Goal: Obtain resource: Obtain resource

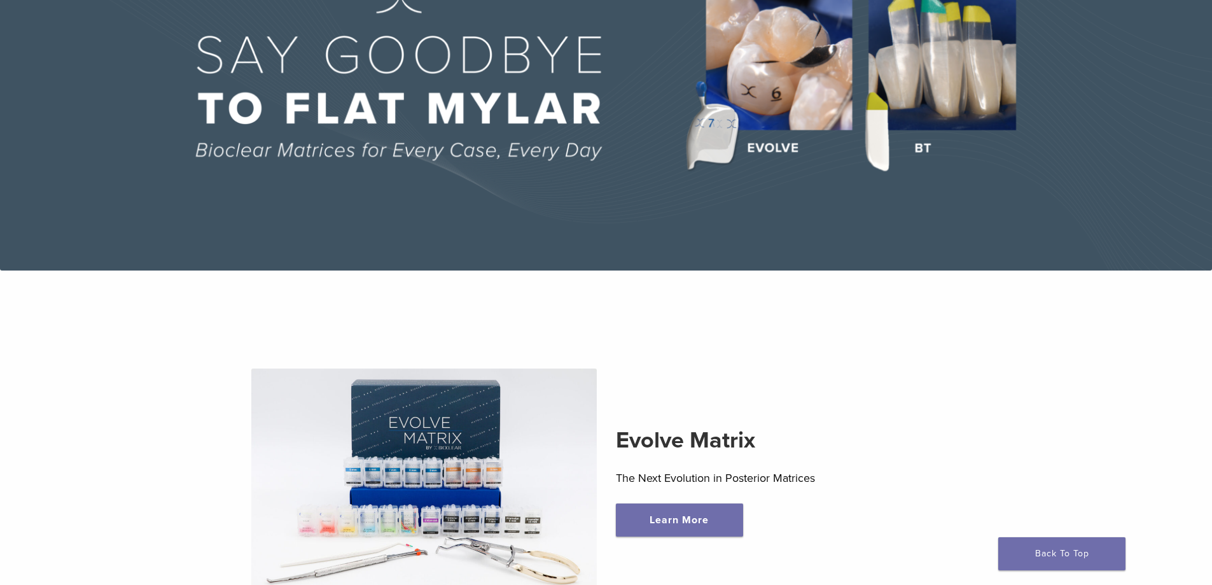
scroll to position [127, 0]
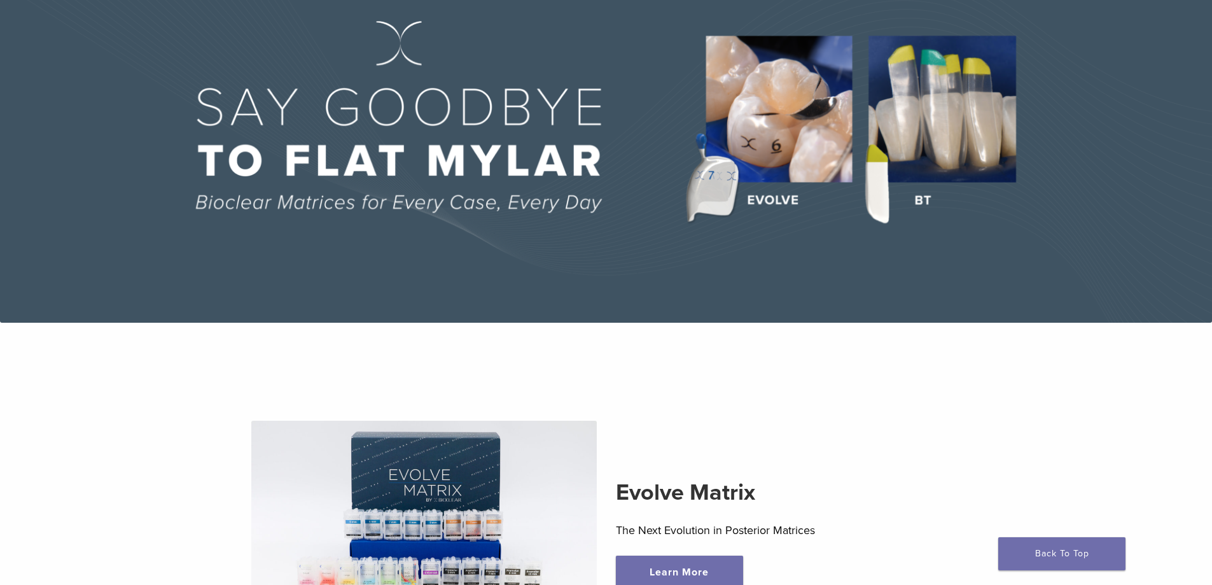
click at [955, 120] on img at bounding box center [606, 133] width 1212 height 377
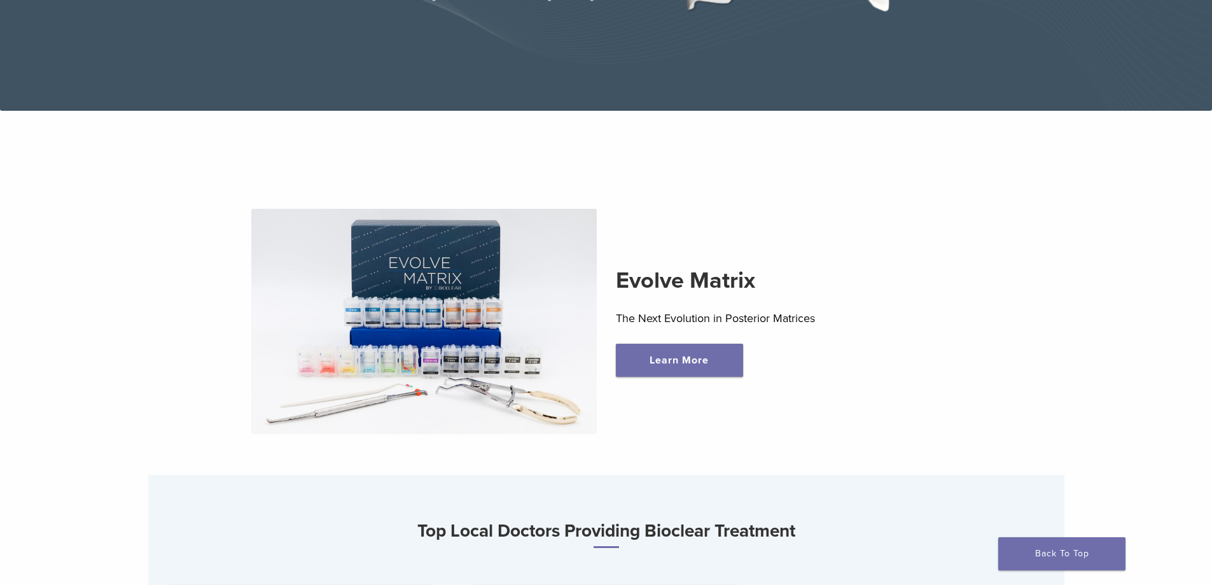
scroll to position [379, 0]
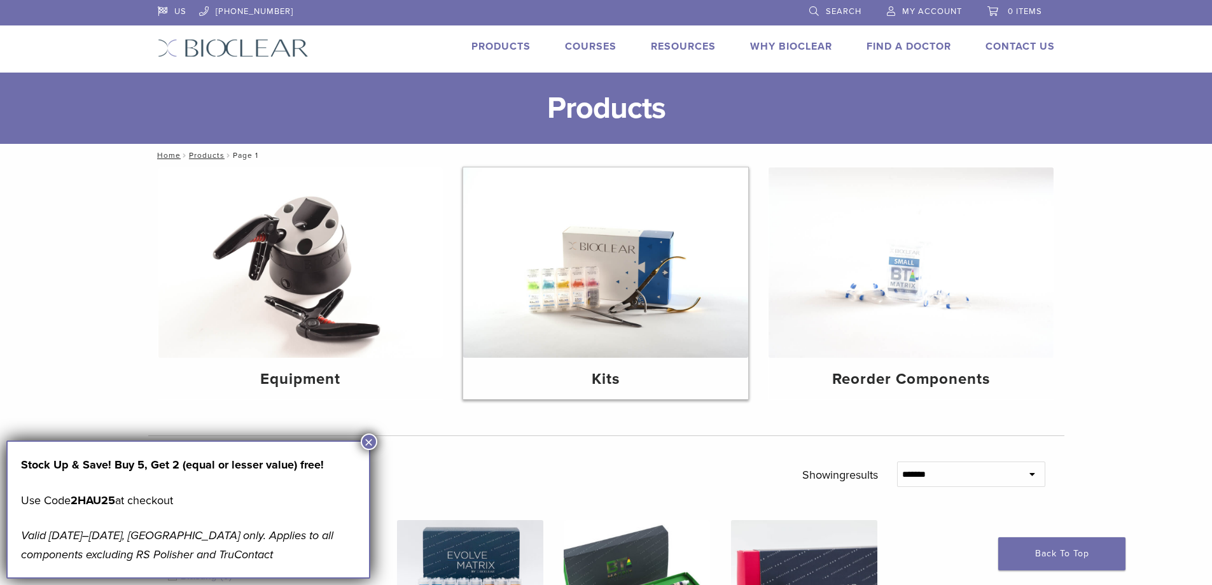
click at [604, 288] on img at bounding box center [605, 262] width 285 height 190
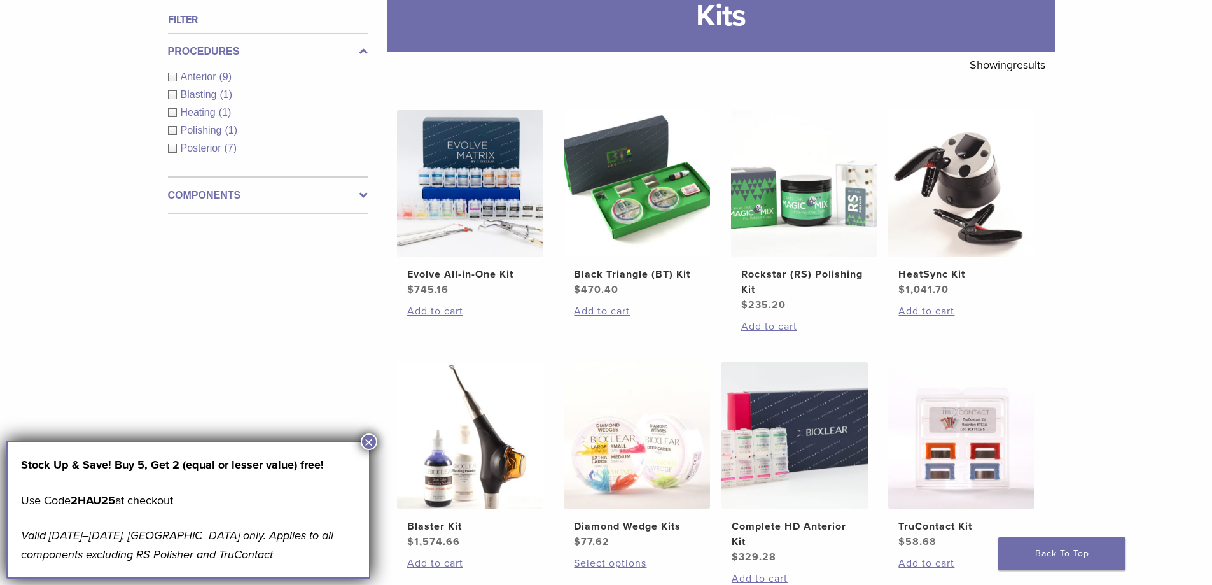
scroll to position [191, 0]
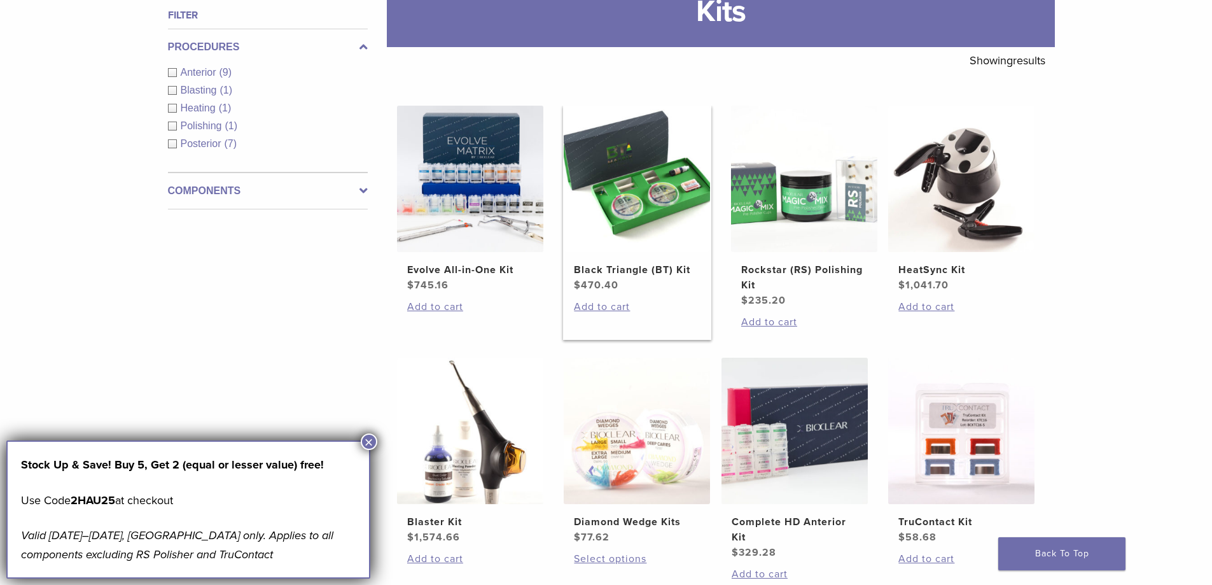
click at [639, 270] on h2 "Black Triangle (BT) Kit" at bounding box center [637, 269] width 126 height 15
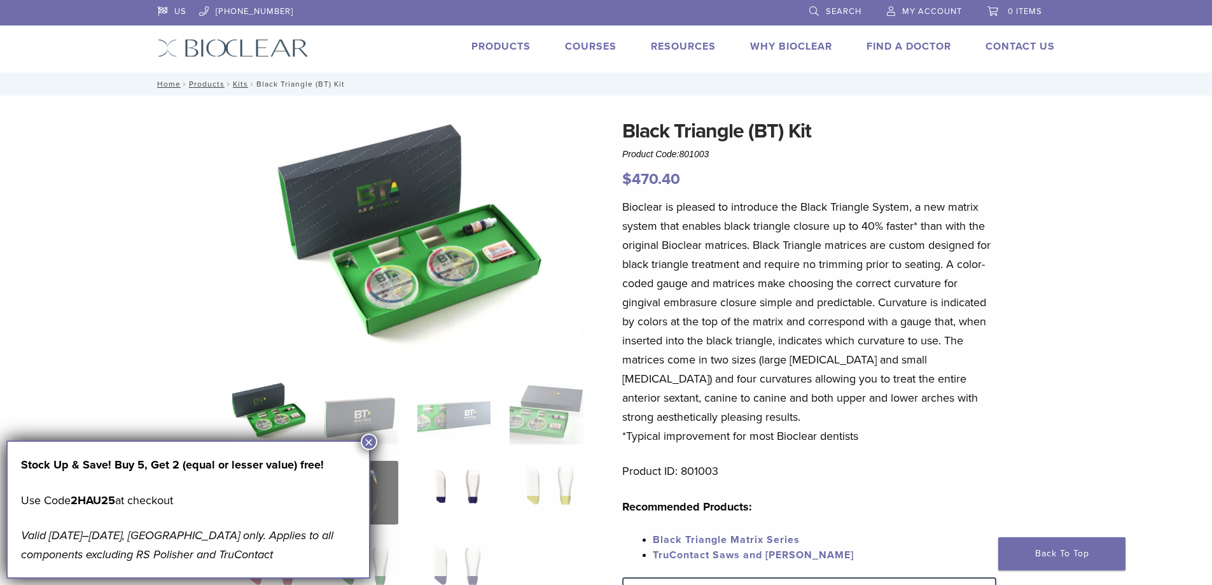
click at [468, 489] on img at bounding box center [453, 493] width 73 height 64
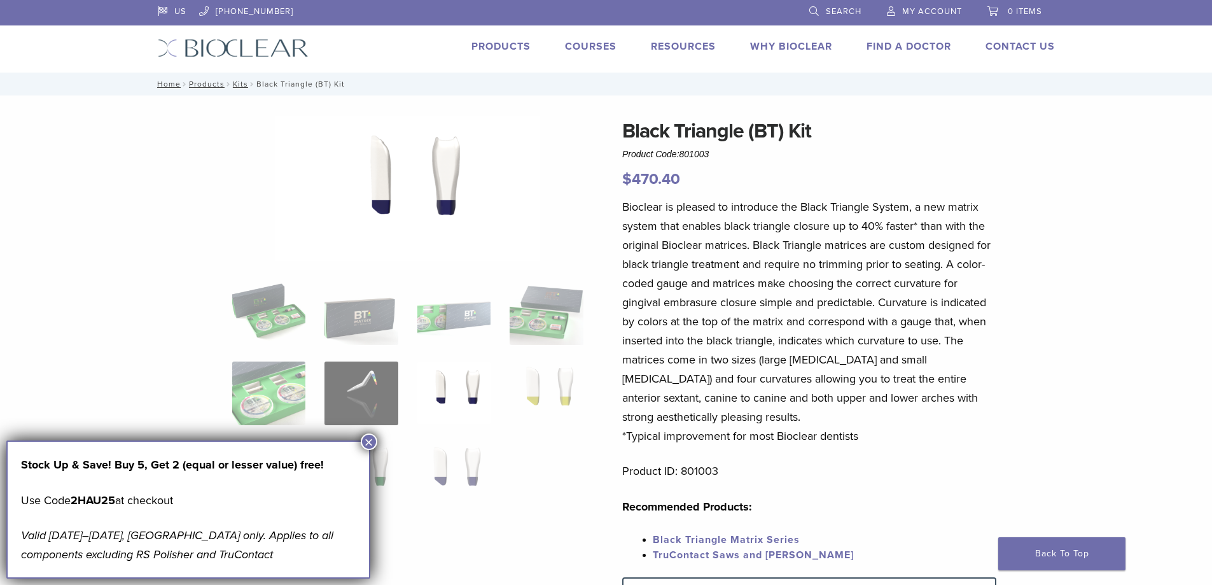
click at [370, 440] on button "×" at bounding box center [369, 441] width 17 height 17
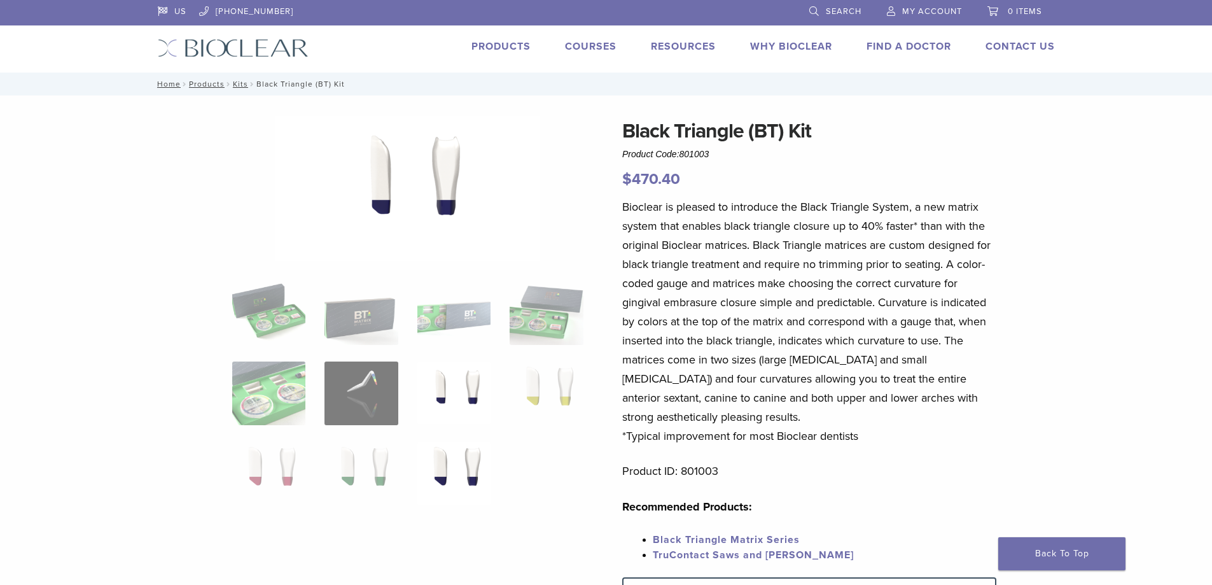
click at [474, 464] on img at bounding box center [453, 474] width 73 height 64
click at [381, 468] on img at bounding box center [360, 474] width 73 height 64
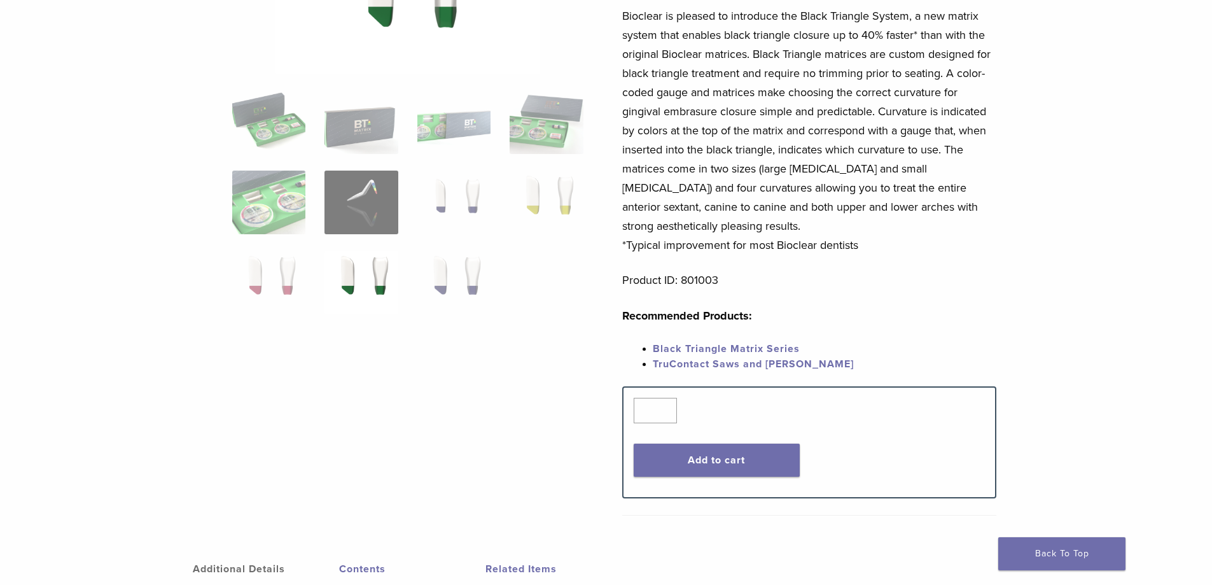
scroll to position [64, 0]
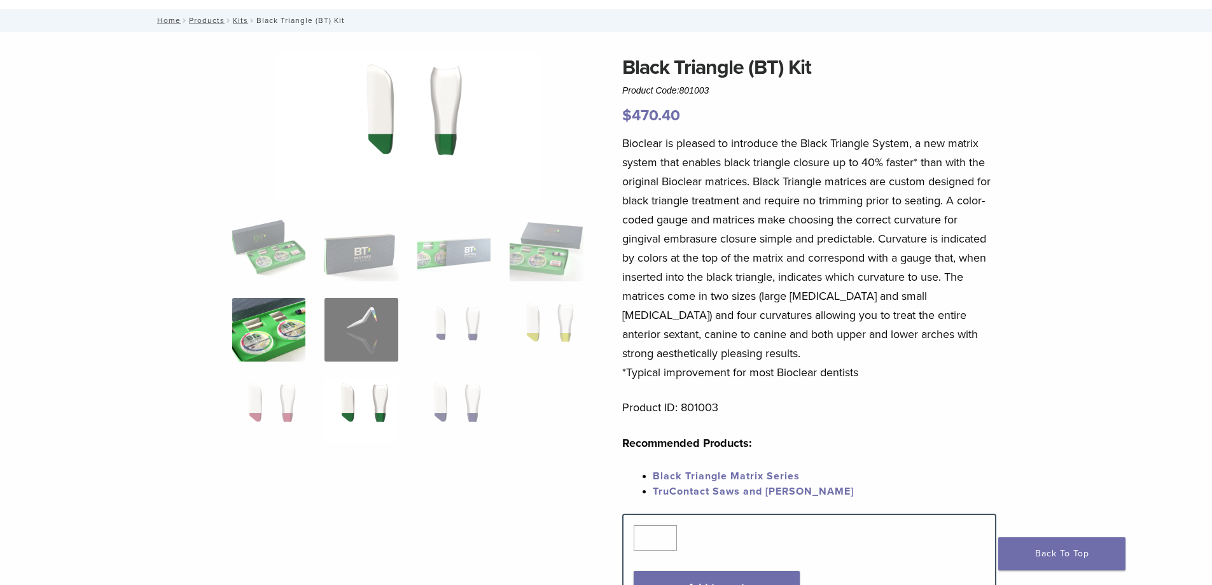
click at [270, 327] on img at bounding box center [268, 330] width 73 height 64
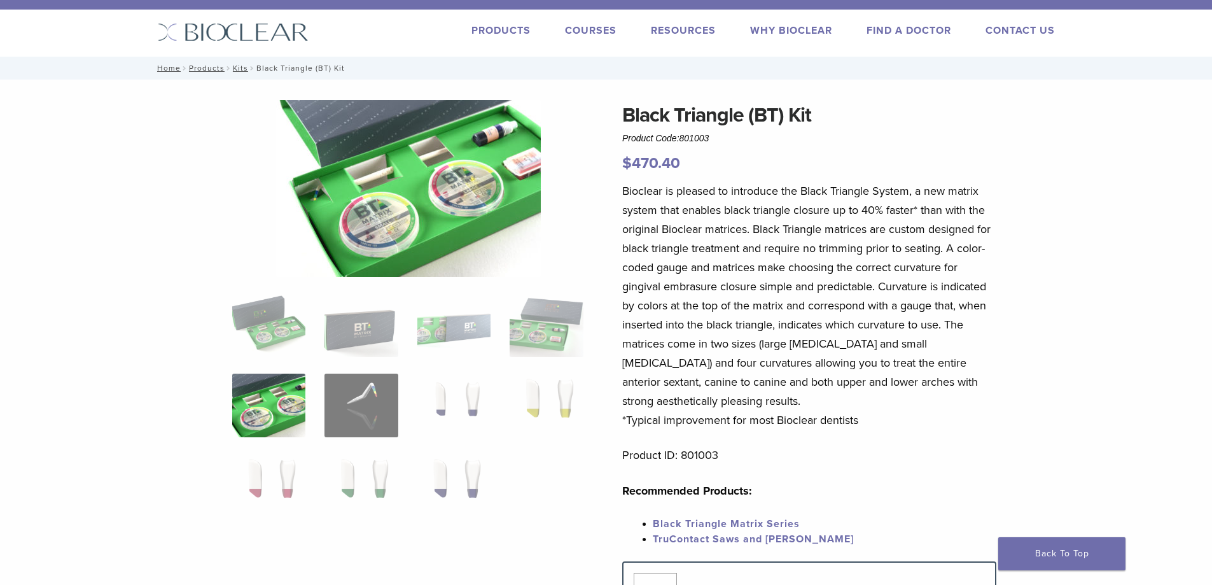
scroll to position [0, 0]
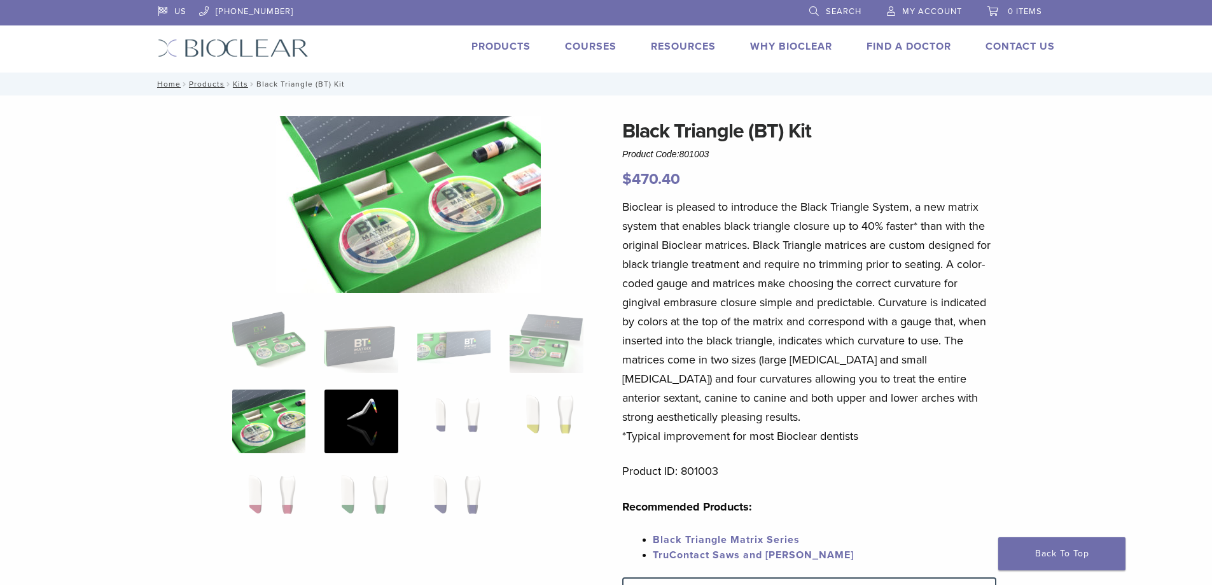
click at [356, 426] on img at bounding box center [360, 421] width 73 height 64
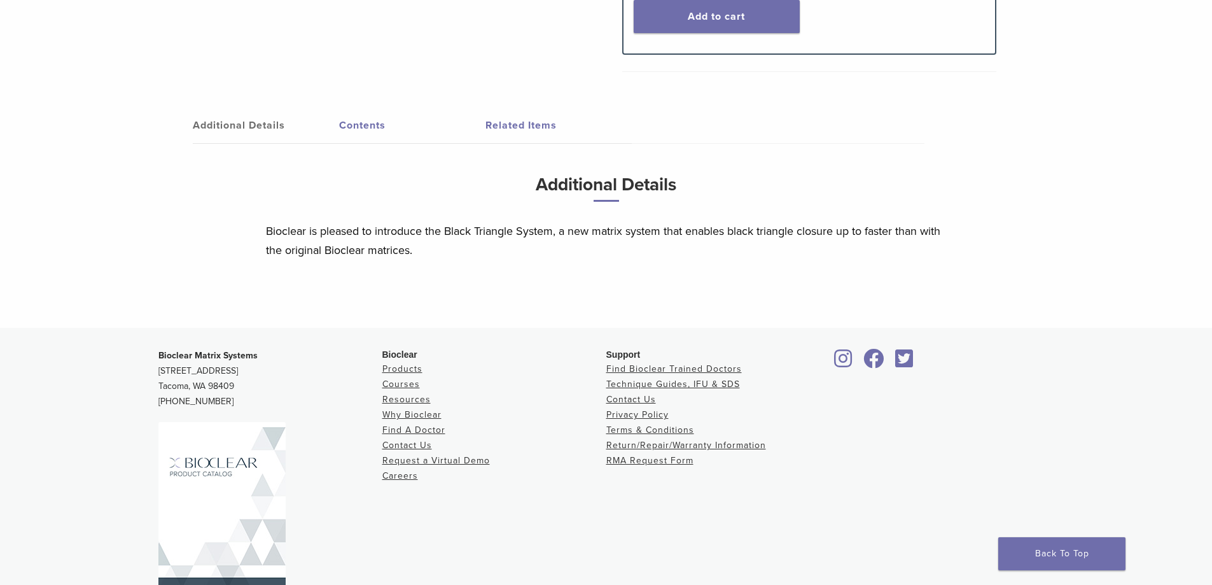
scroll to position [636, 0]
click at [629, 380] on link "Technique Guides, IFU & SDS" at bounding box center [673, 382] width 134 height 11
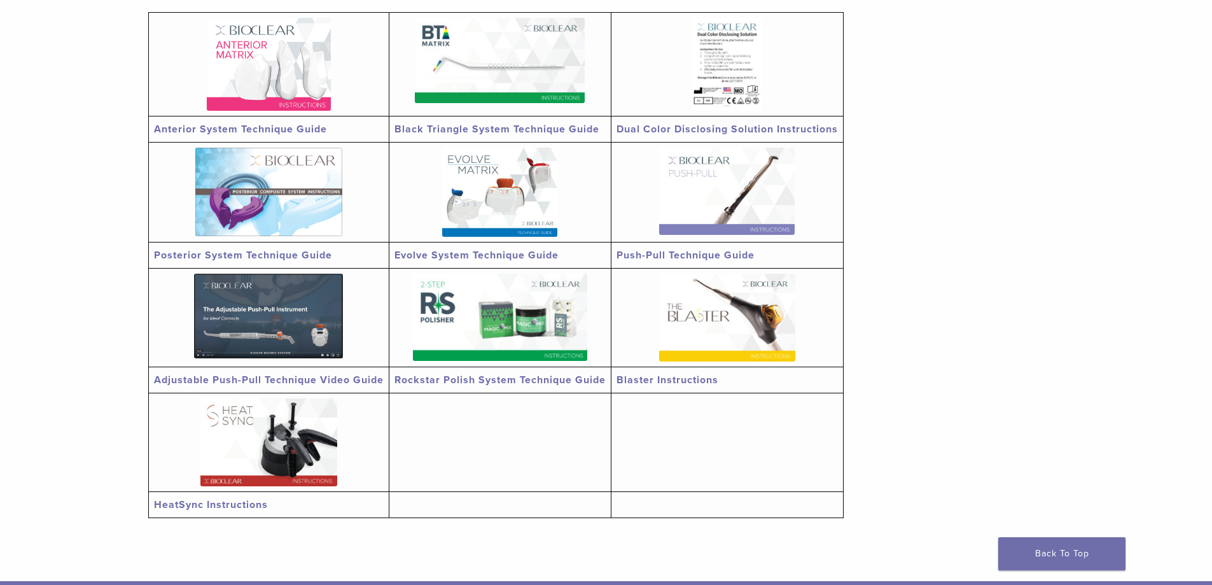
scroll to position [254, 0]
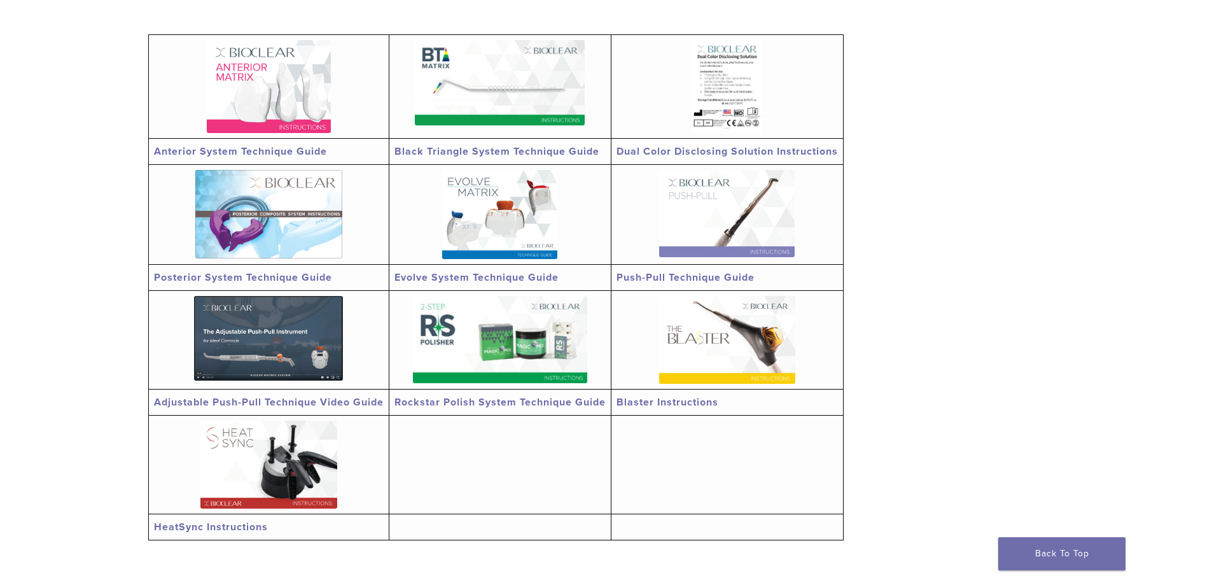
click at [503, 153] on link "Black Triangle System Technique Guide" at bounding box center [496, 151] width 205 height 13
click at [272, 462] on img at bounding box center [268, 465] width 137 height 88
click at [263, 101] on img at bounding box center [269, 86] width 124 height 93
click at [488, 223] on img at bounding box center [499, 214] width 115 height 89
